Goal: Navigation & Orientation: Find specific page/section

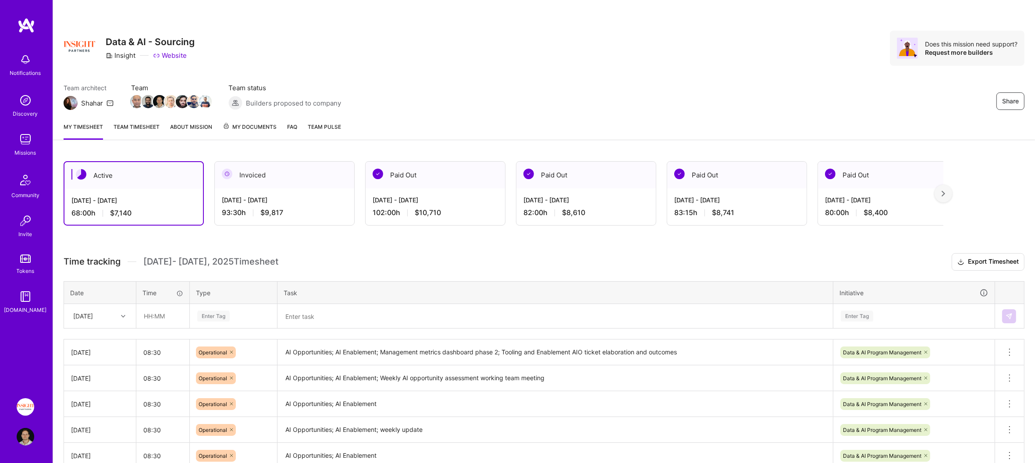
click at [241, 132] on link "My Documents" at bounding box center [250, 131] width 54 height 18
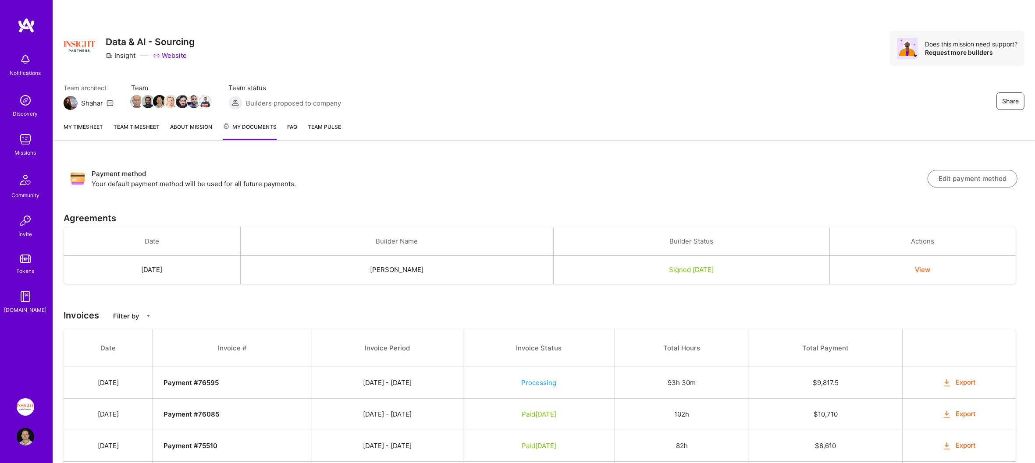
click at [27, 32] on img at bounding box center [27, 26] width 18 height 16
